Goal: Transaction & Acquisition: Purchase product/service

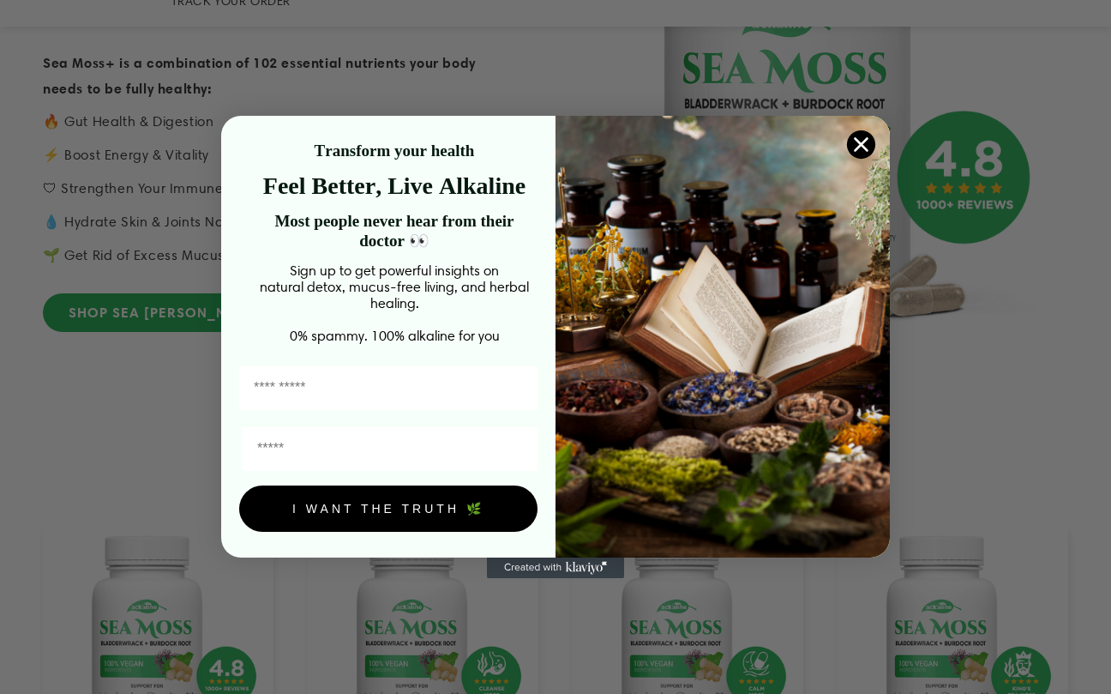
scroll to position [686, 0]
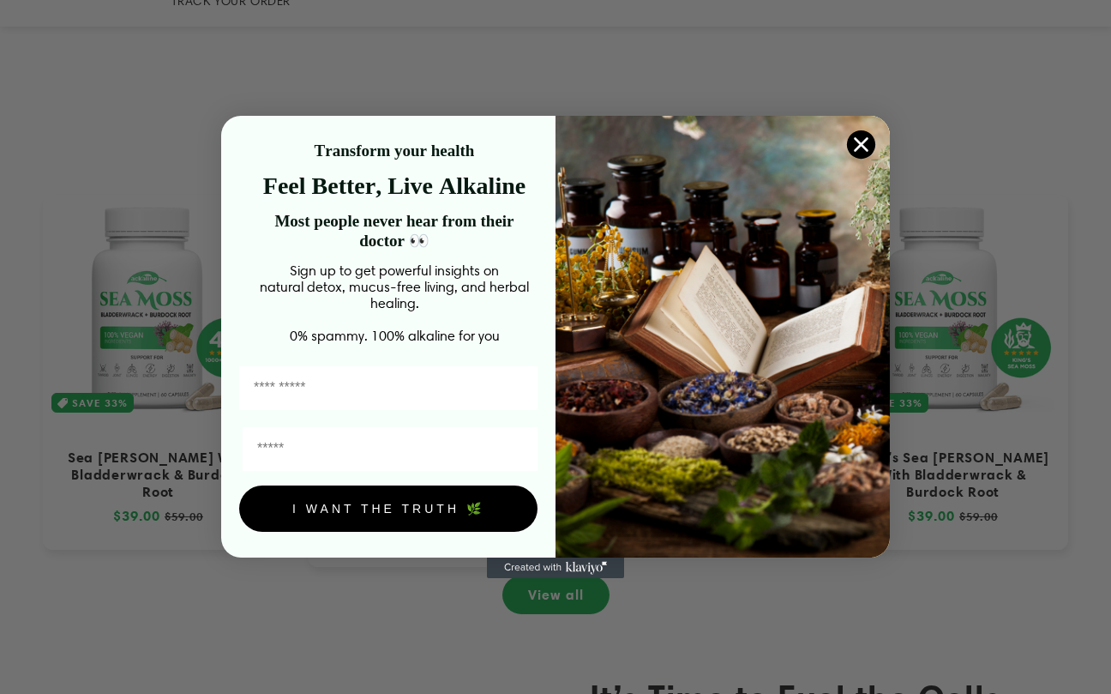
click at [871, 129] on icon "Close dialog" at bounding box center [861, 144] width 30 height 30
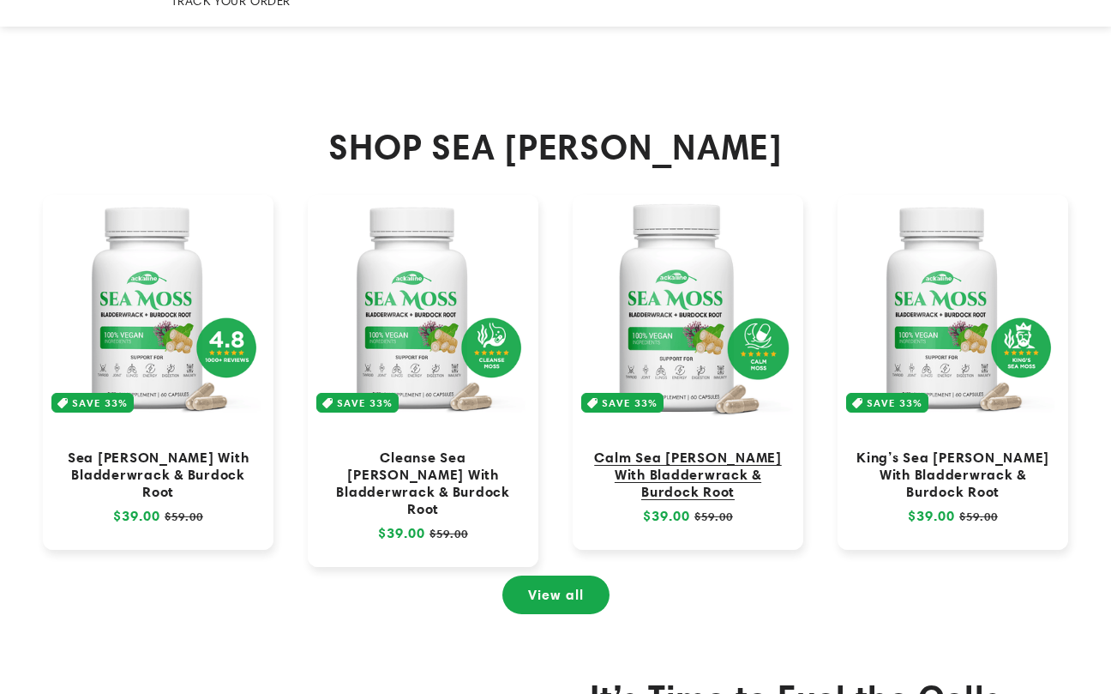
click at [700, 448] on link "Calm Sea [PERSON_NAME] With Bladderwrack & Burdock Root" at bounding box center [688, 473] width 196 height 51
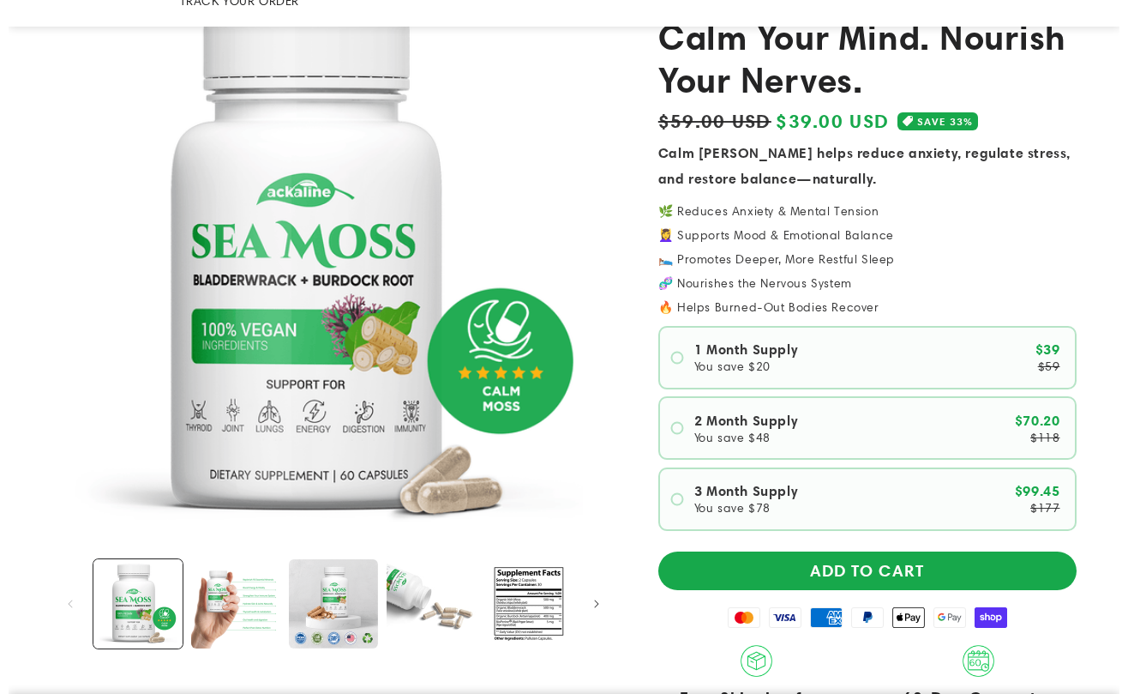
scroll to position [457, 0]
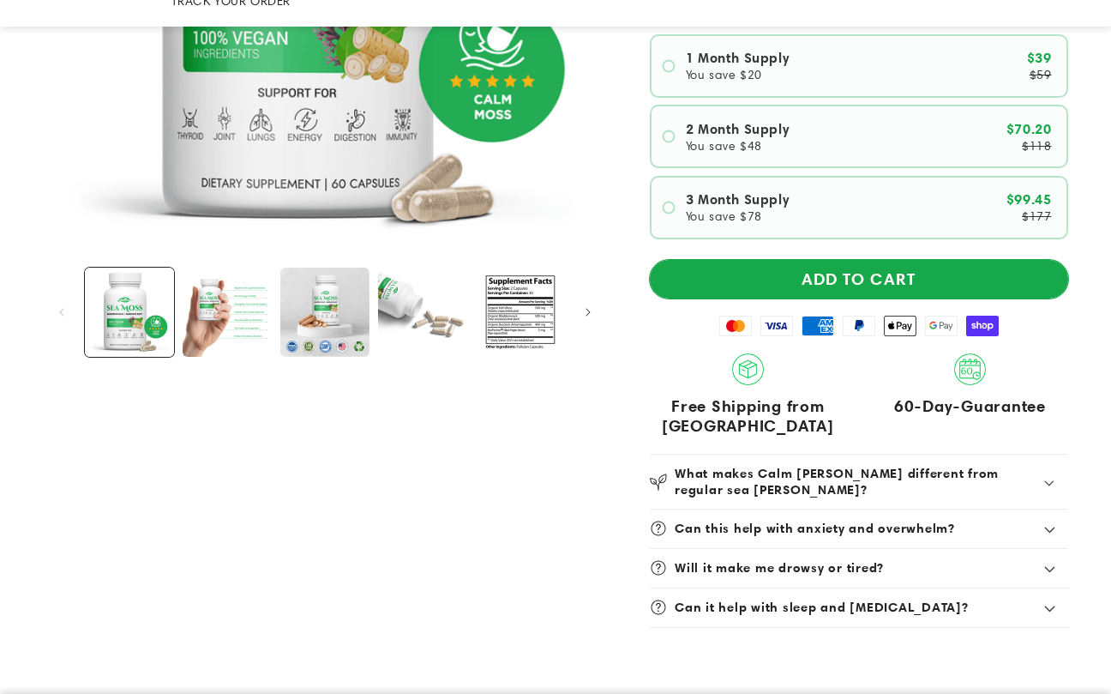
click at [797, 260] on button "ADD TO CART" at bounding box center [859, 279] width 418 height 39
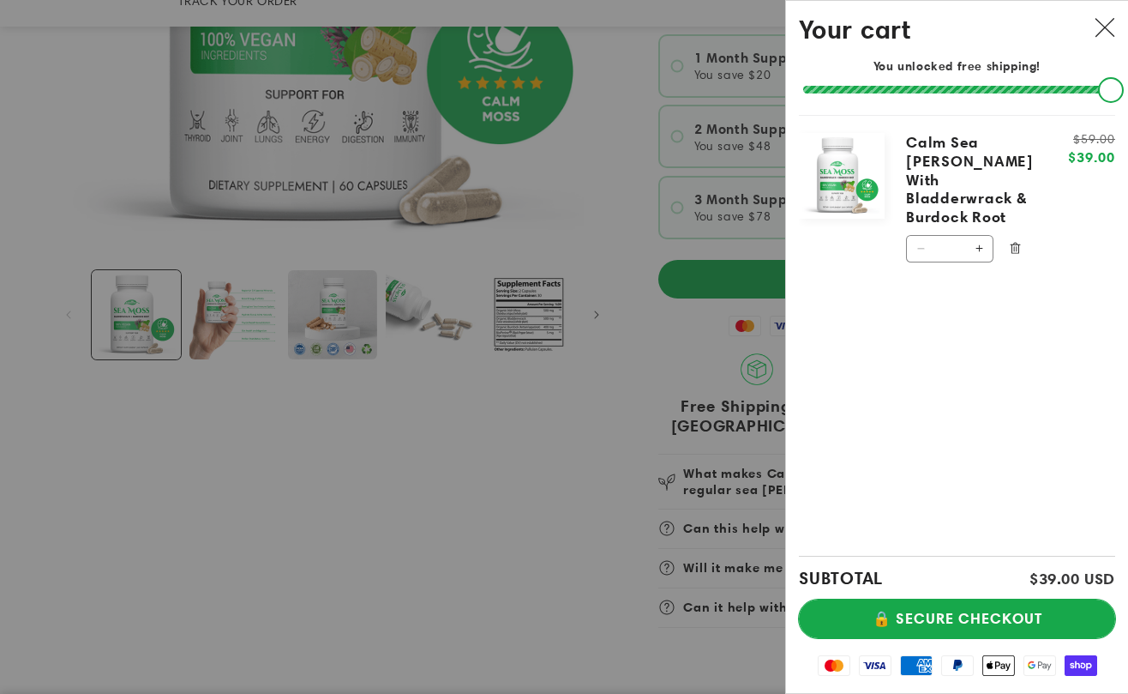
click at [911, 619] on button "🔒 SECURE CHECKOUT" at bounding box center [957, 618] width 316 height 39
